Goal: Understand process/instructions: Learn how to perform a task or action

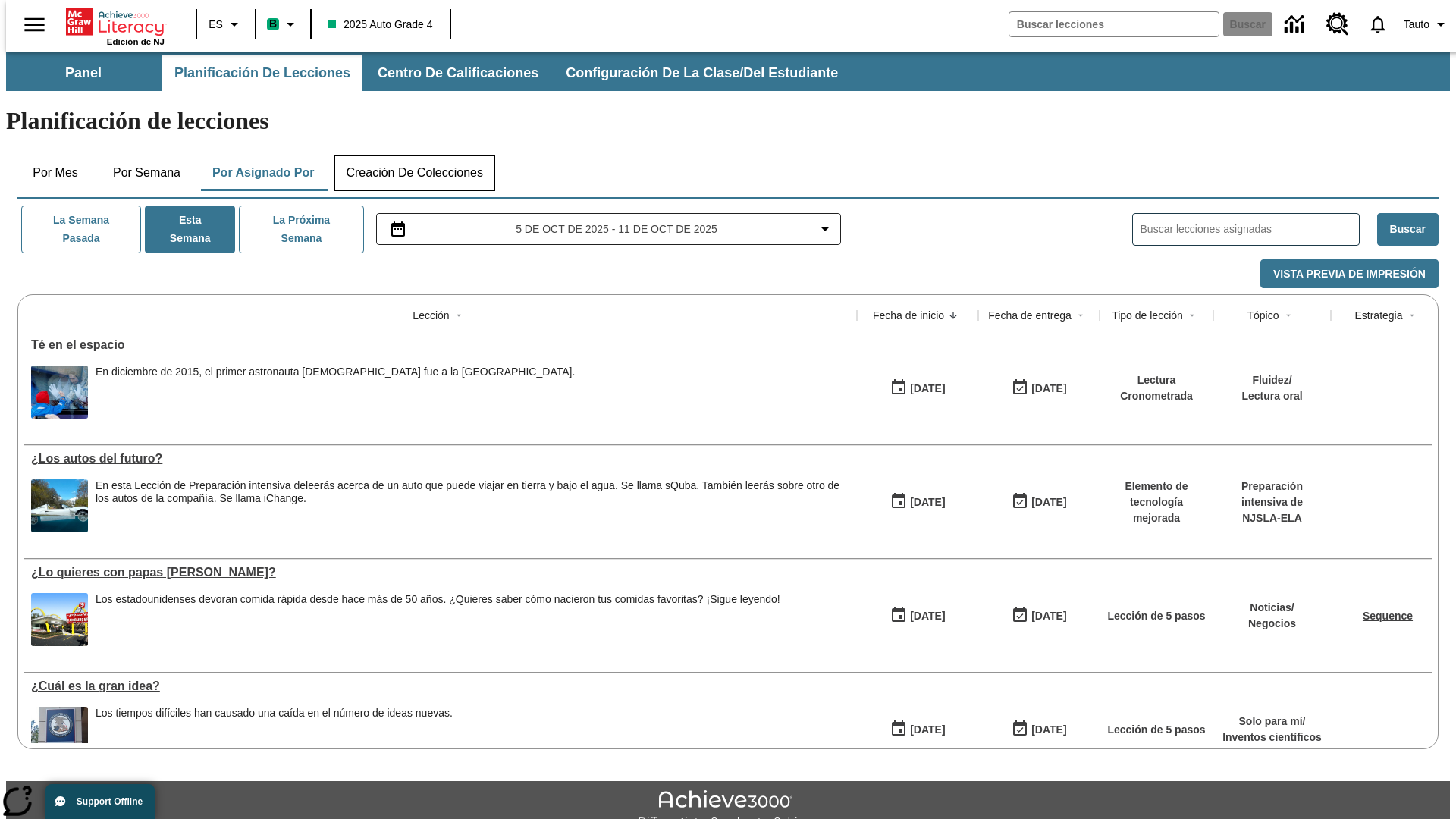
click at [411, 155] on button "Creación de colecciones" at bounding box center [414, 173] width 162 height 37
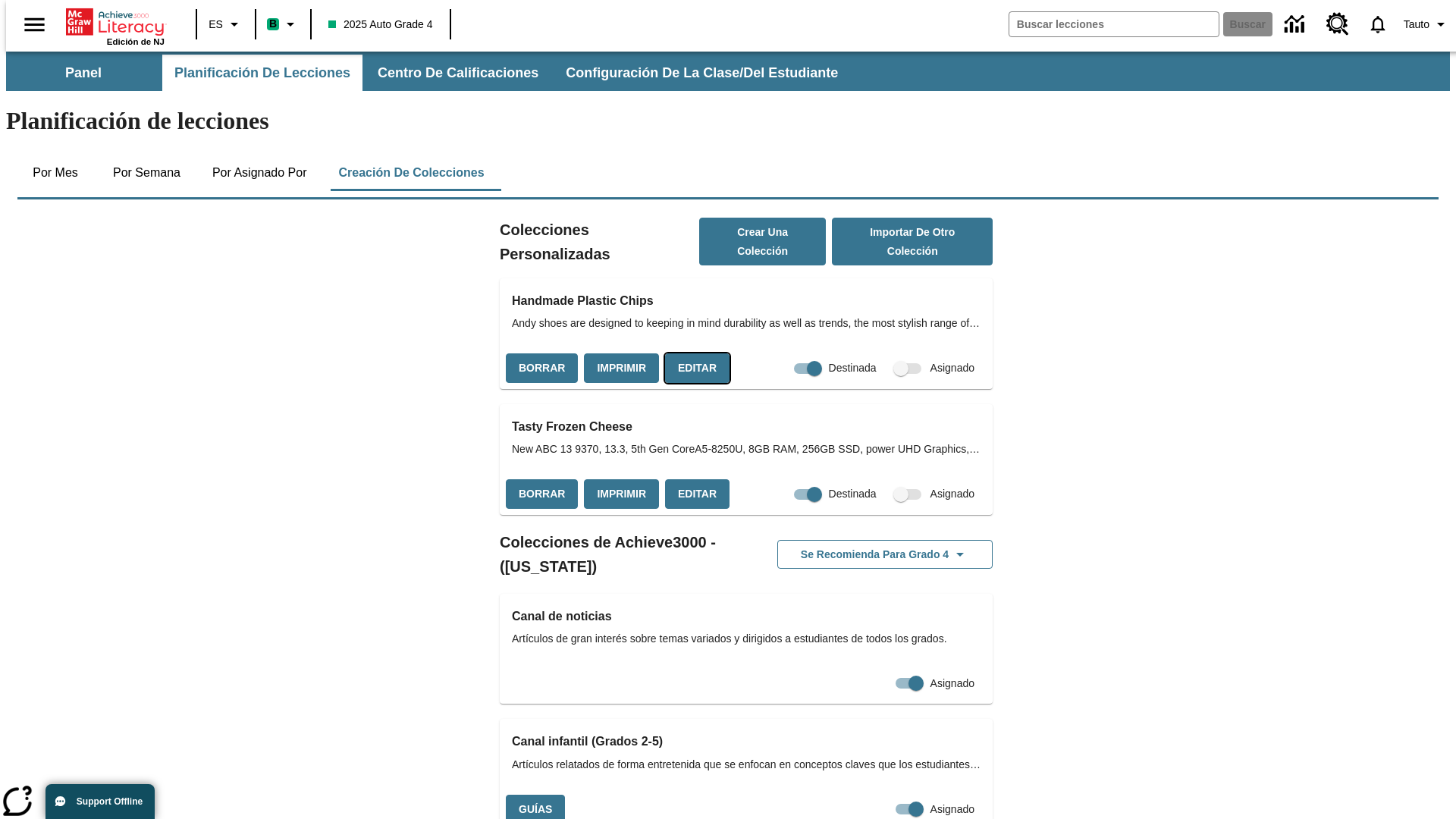
click at [692, 353] on button "Editar" at bounding box center [697, 368] width 64 height 29
